Goal: Navigation & Orientation: Find specific page/section

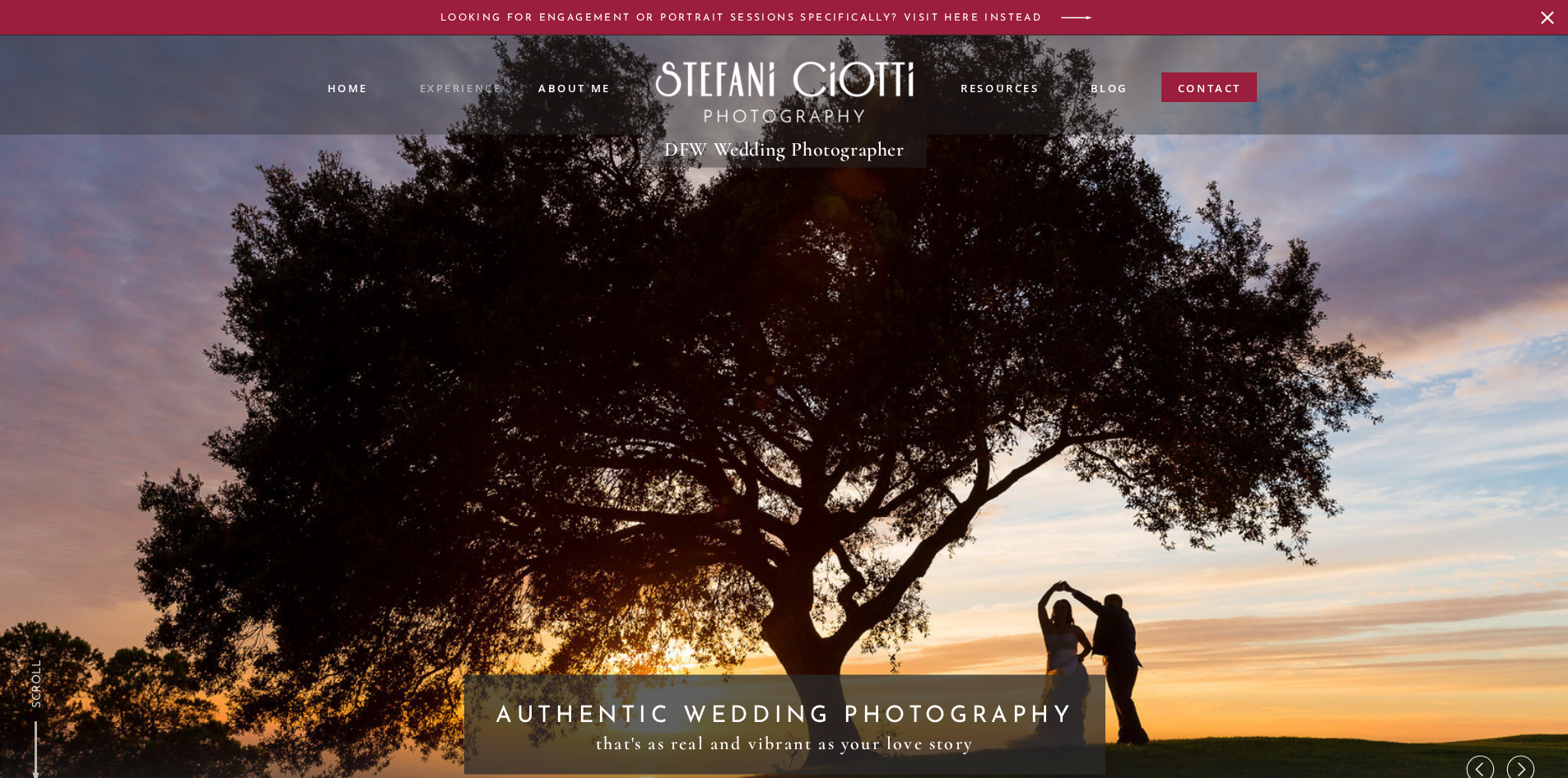
click at [462, 86] on nav "experience" at bounding box center [461, 86] width 81 height 13
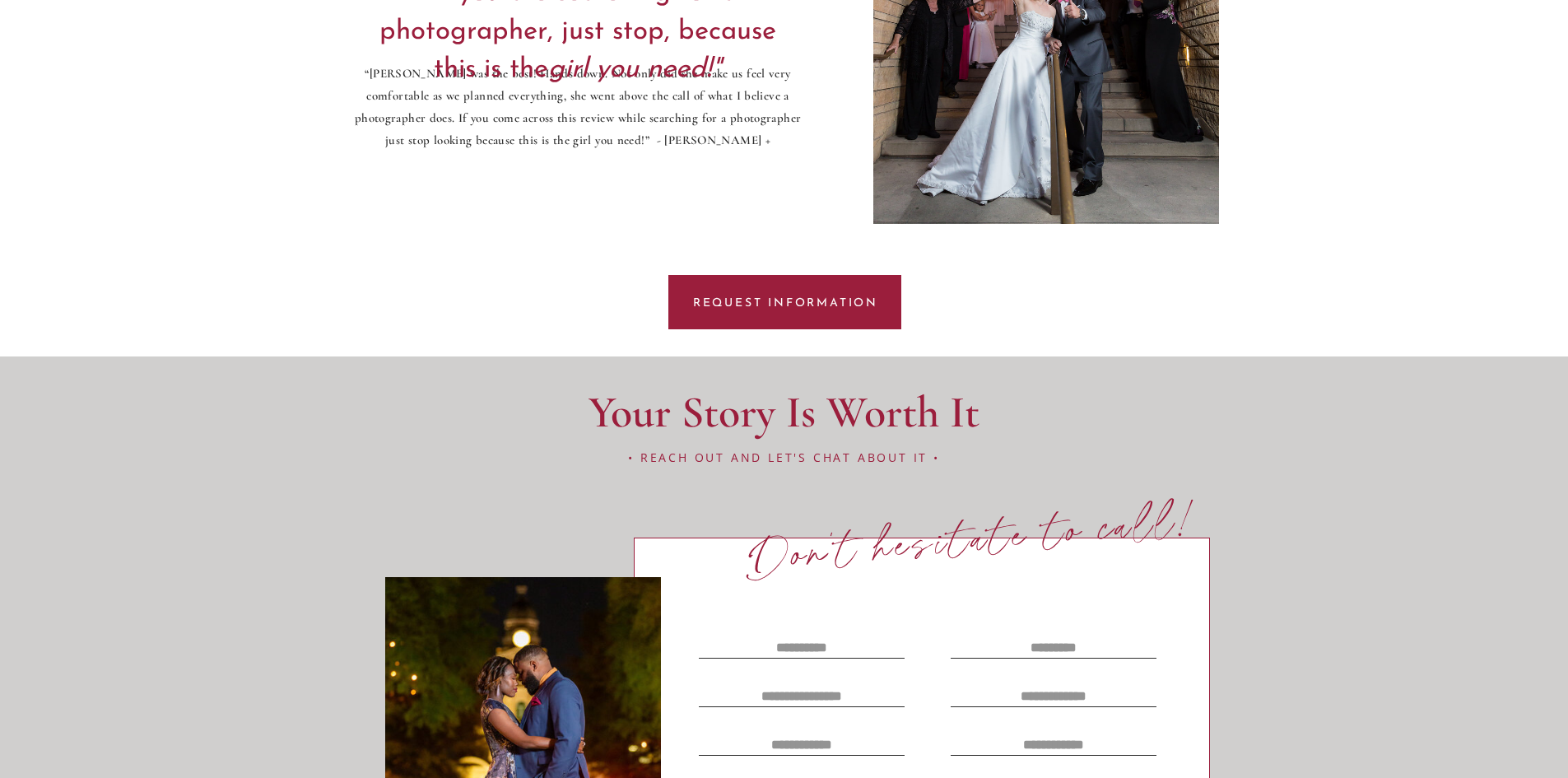
scroll to position [9057, 0]
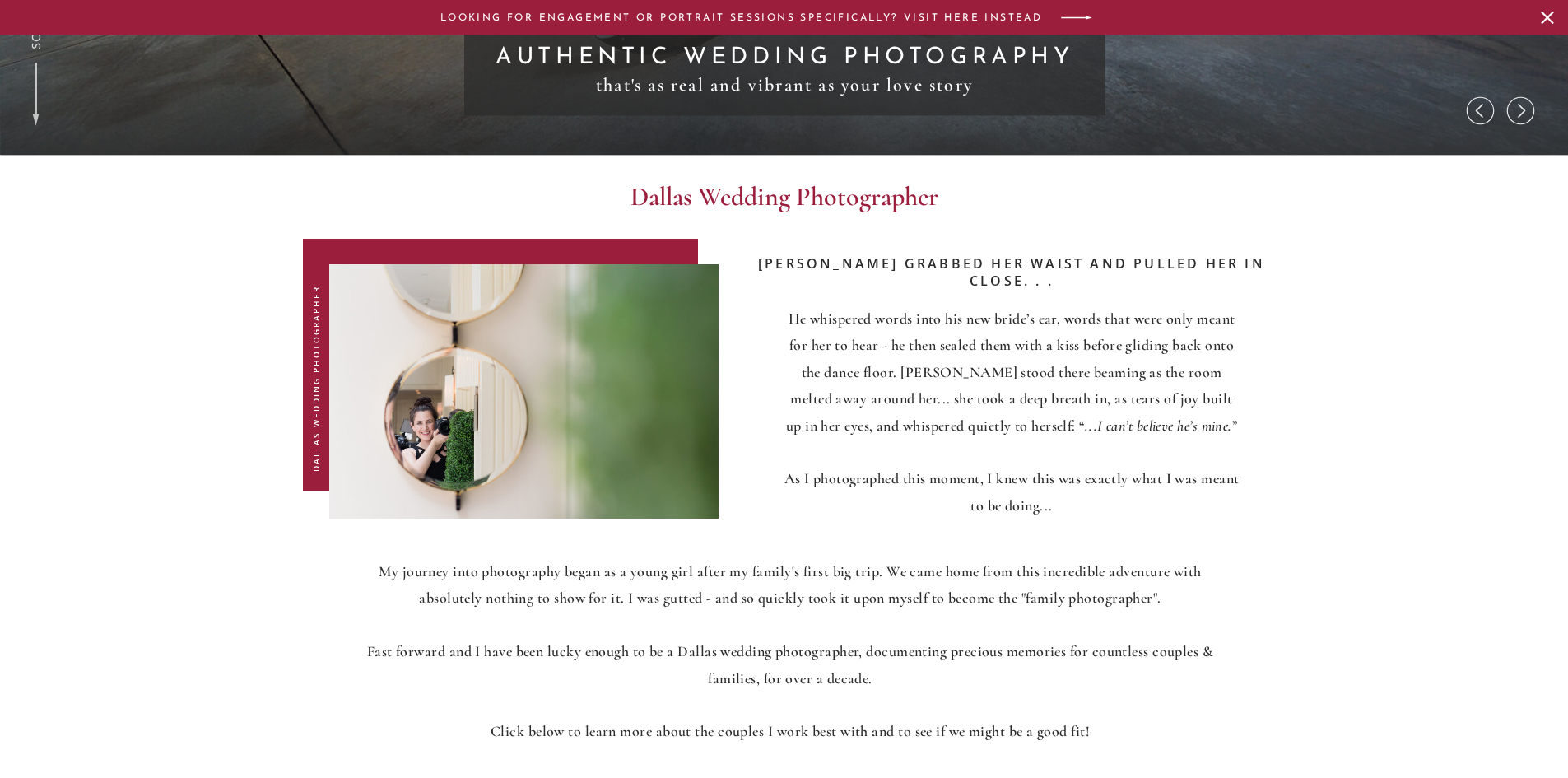
scroll to position [906, 0]
